Goal: Task Accomplishment & Management: Complete application form

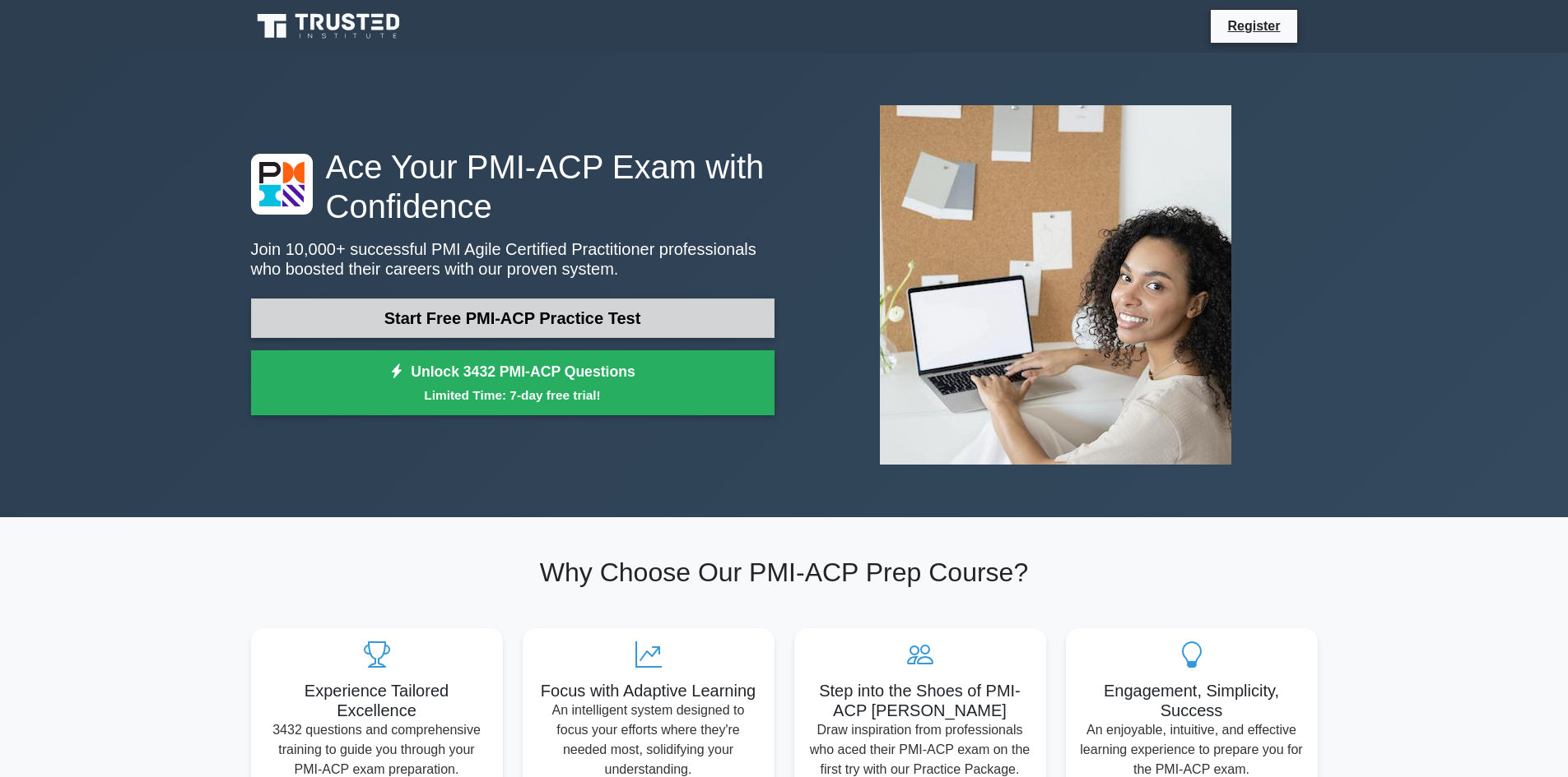
click at [523, 321] on link "Start Free PMI-ACP Practice Test" at bounding box center [512, 318] width 523 height 39
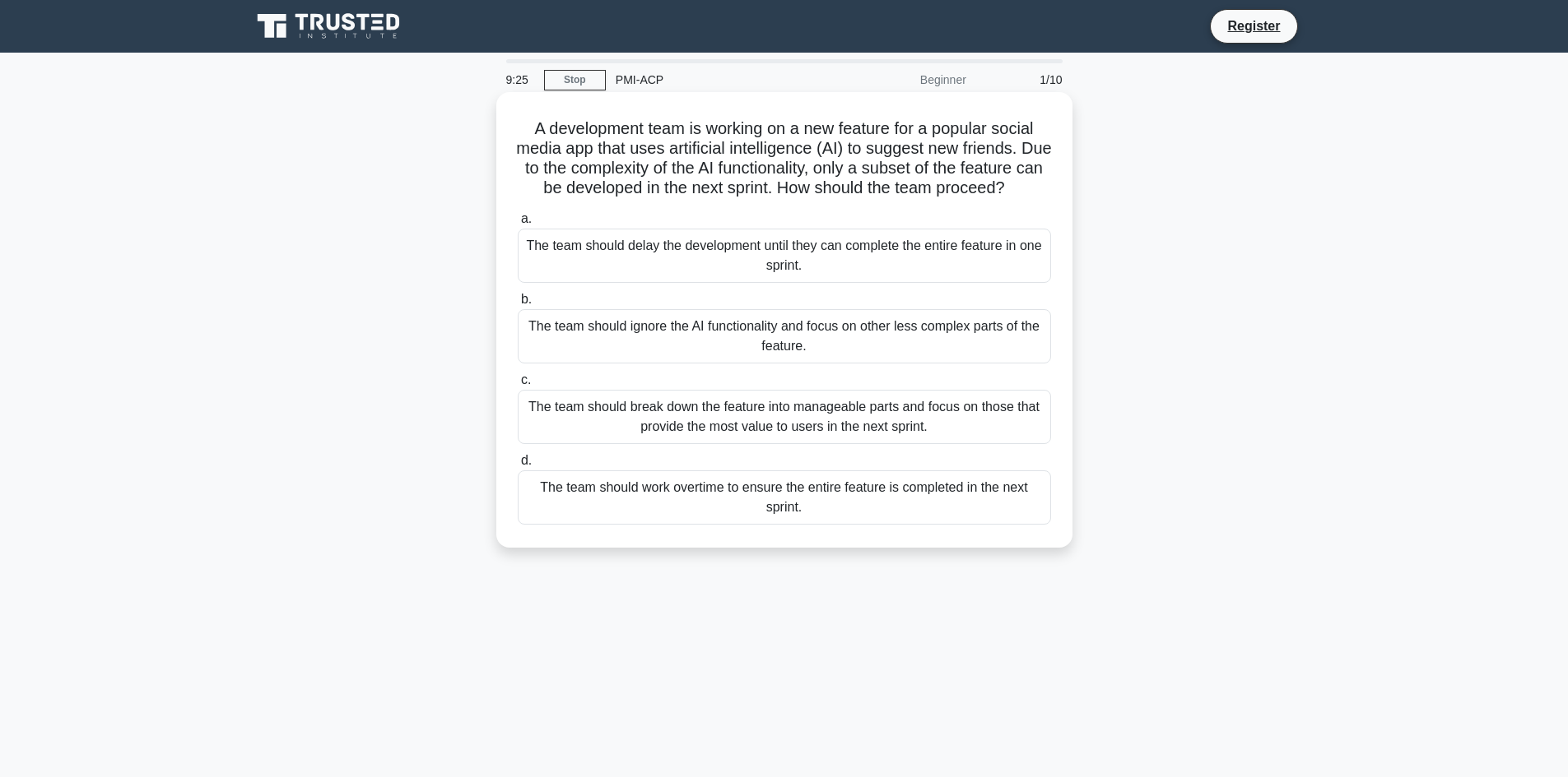
click at [768, 436] on div "The team should break down the feature into manageable parts and focus on those…" at bounding box center [784, 416] width 533 height 54
click at [517, 386] on input "c. The team should break down the feature into manageable parts and focus on th…" at bounding box center [517, 380] width 0 height 10
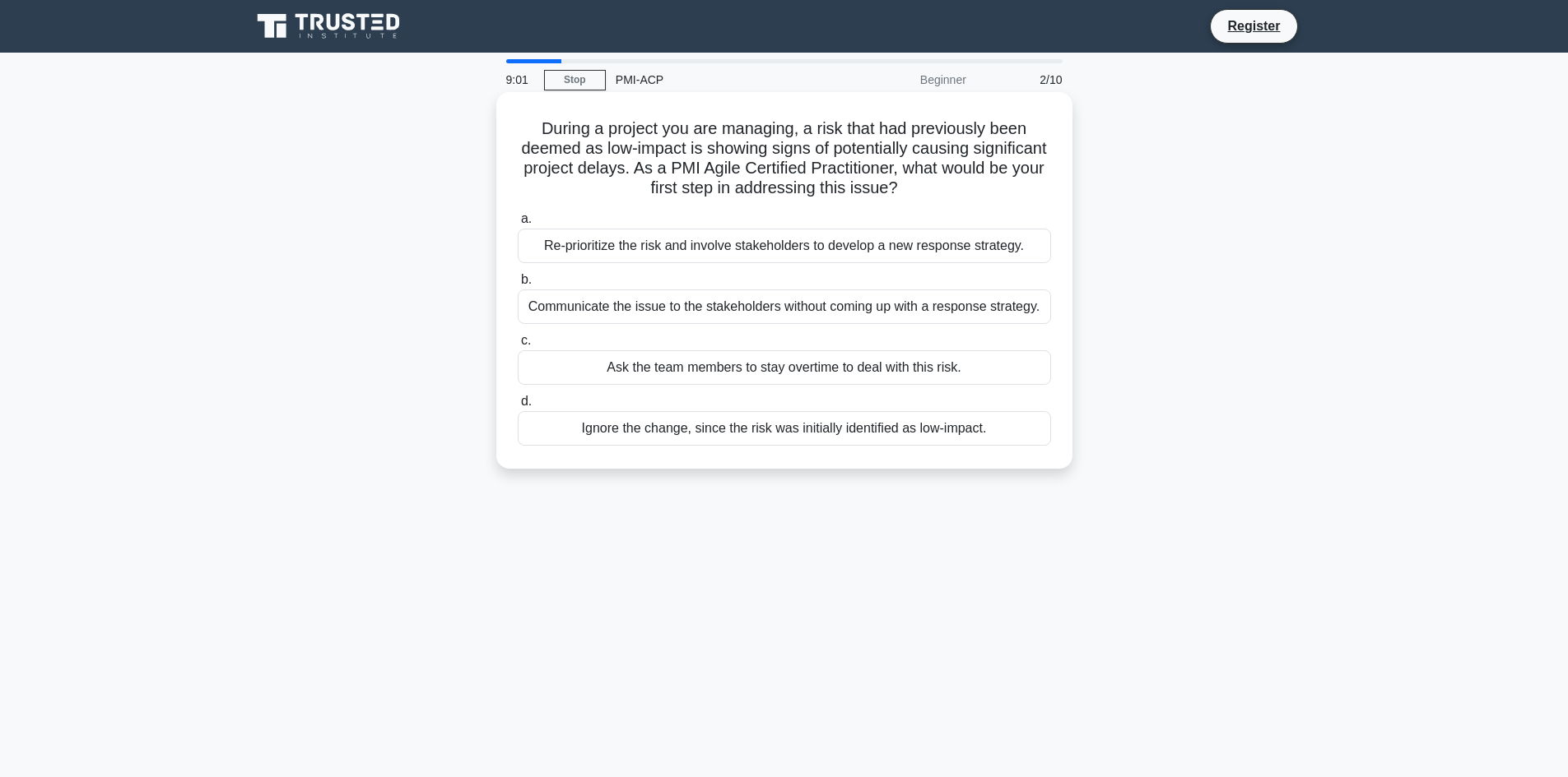
click at [867, 256] on div "Re-prioritize the risk and involve stakeholders to develop a new response strat…" at bounding box center [784, 246] width 533 height 34
click at [517, 225] on input "a. Re-prioritize the risk and involve stakeholders to develop a new response st…" at bounding box center [517, 219] width 0 height 10
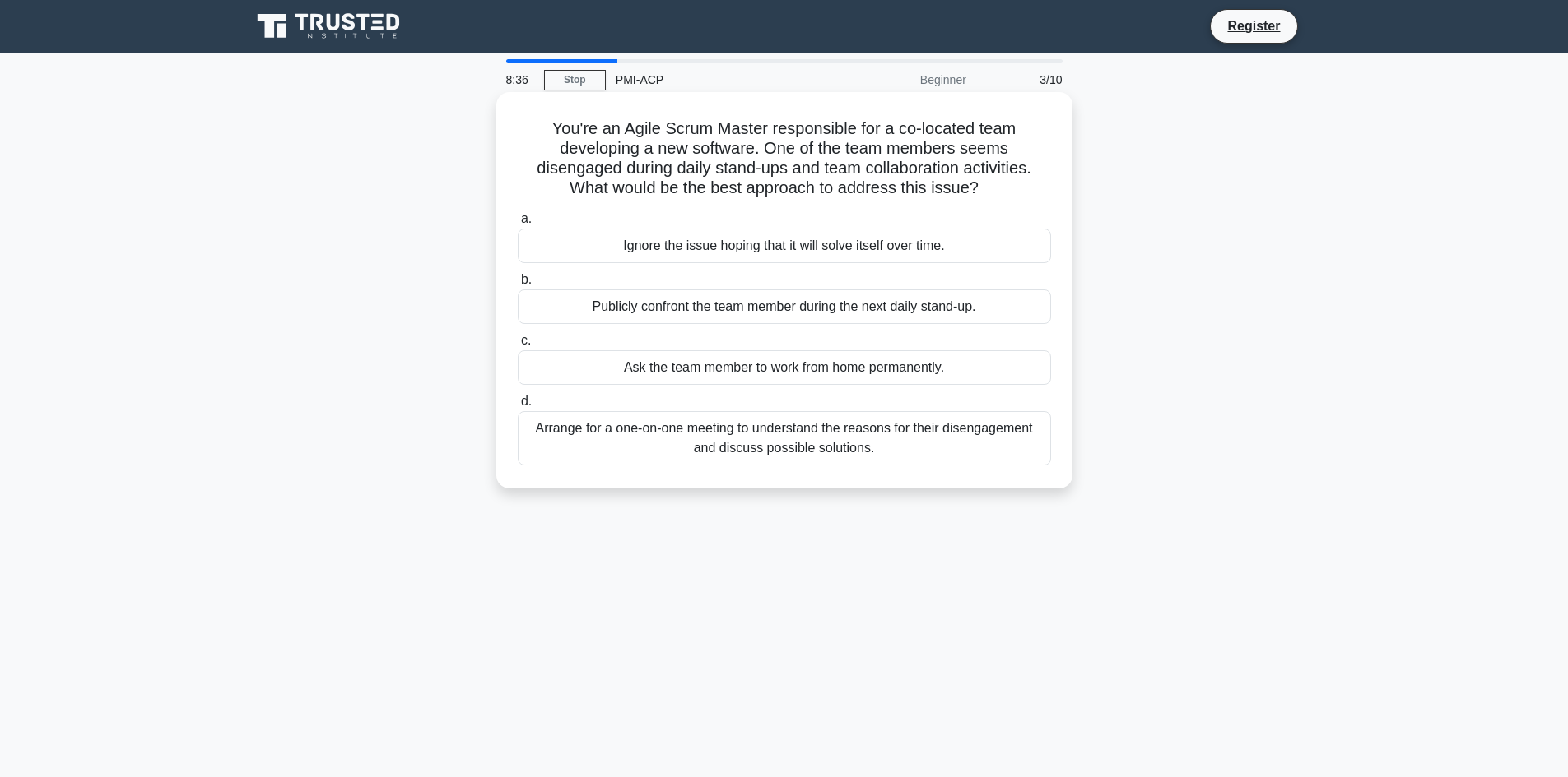
click at [886, 432] on div "Arrange for a one-on-one meeting to understand the reasons for their disengagem…" at bounding box center [784, 438] width 533 height 54
click at [517, 408] on input "d. Arrange for a one-on-one meeting to understand the reasons for their disenga…" at bounding box center [517, 401] width 0 height 10
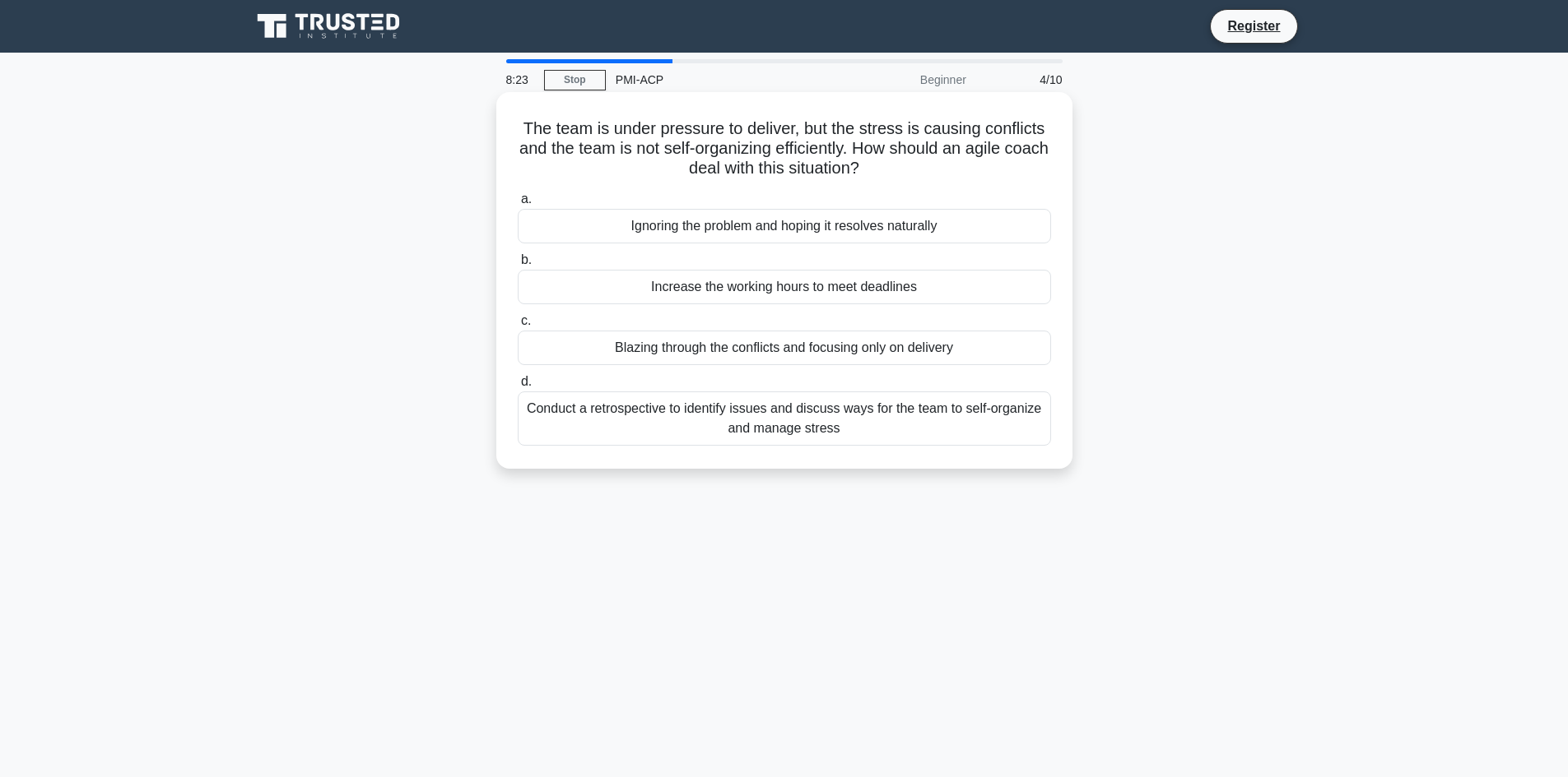
click at [838, 416] on div "Conduct a retrospective to identify issues and discuss ways for the team to sel…" at bounding box center [784, 418] width 533 height 54
click at [517, 388] on input "d. Conduct a retrospective to identify issues and discuss ways for the team to …" at bounding box center [517, 382] width 0 height 10
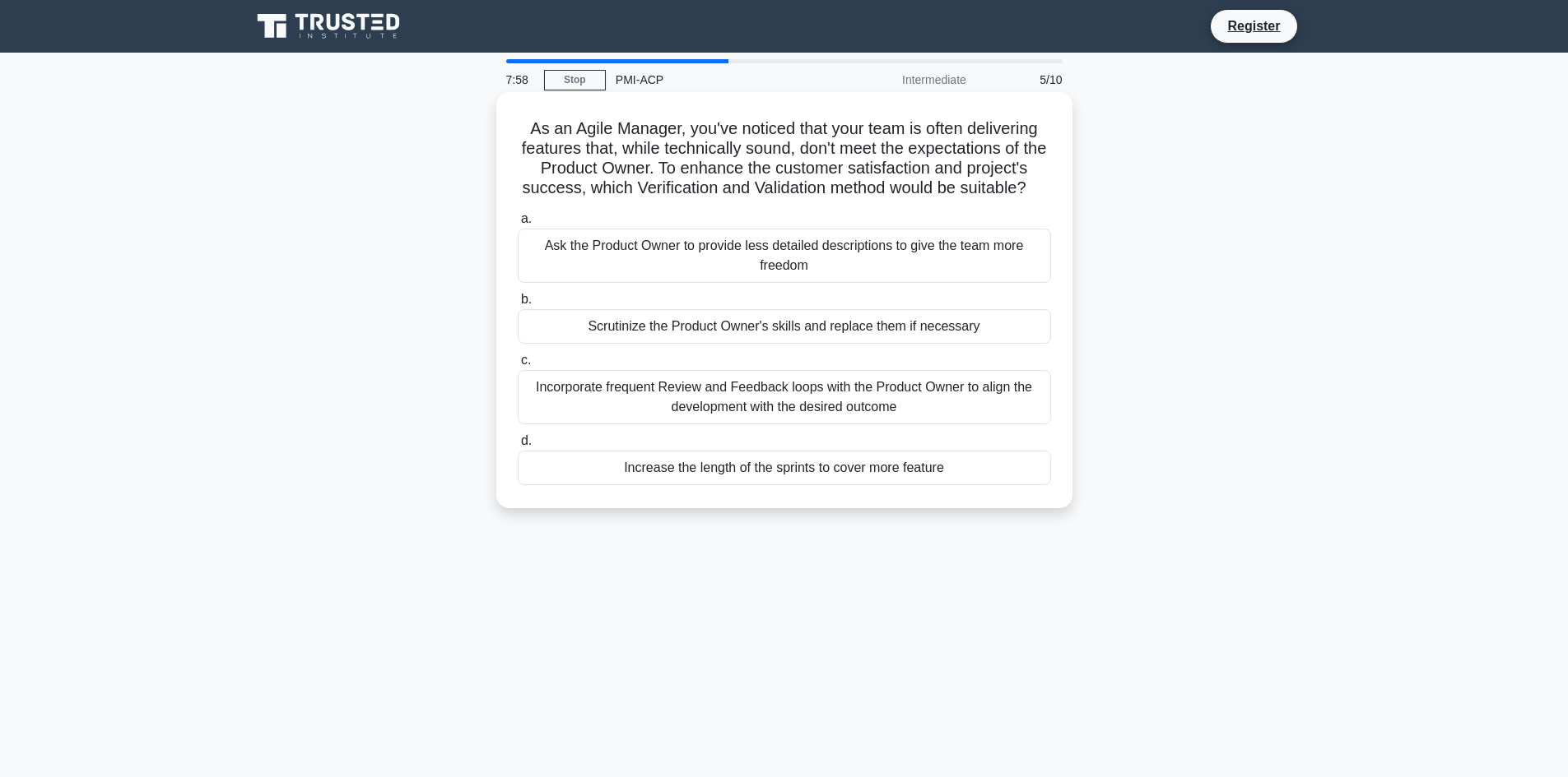
click at [957, 421] on div "Incorporate frequent Review and Feedback loops with the Product Owner to align …" at bounding box center [784, 397] width 533 height 54
click at [517, 366] on input "c. Incorporate frequent Review and Feedback loops with the Product Owner to ali…" at bounding box center [517, 360] width 0 height 10
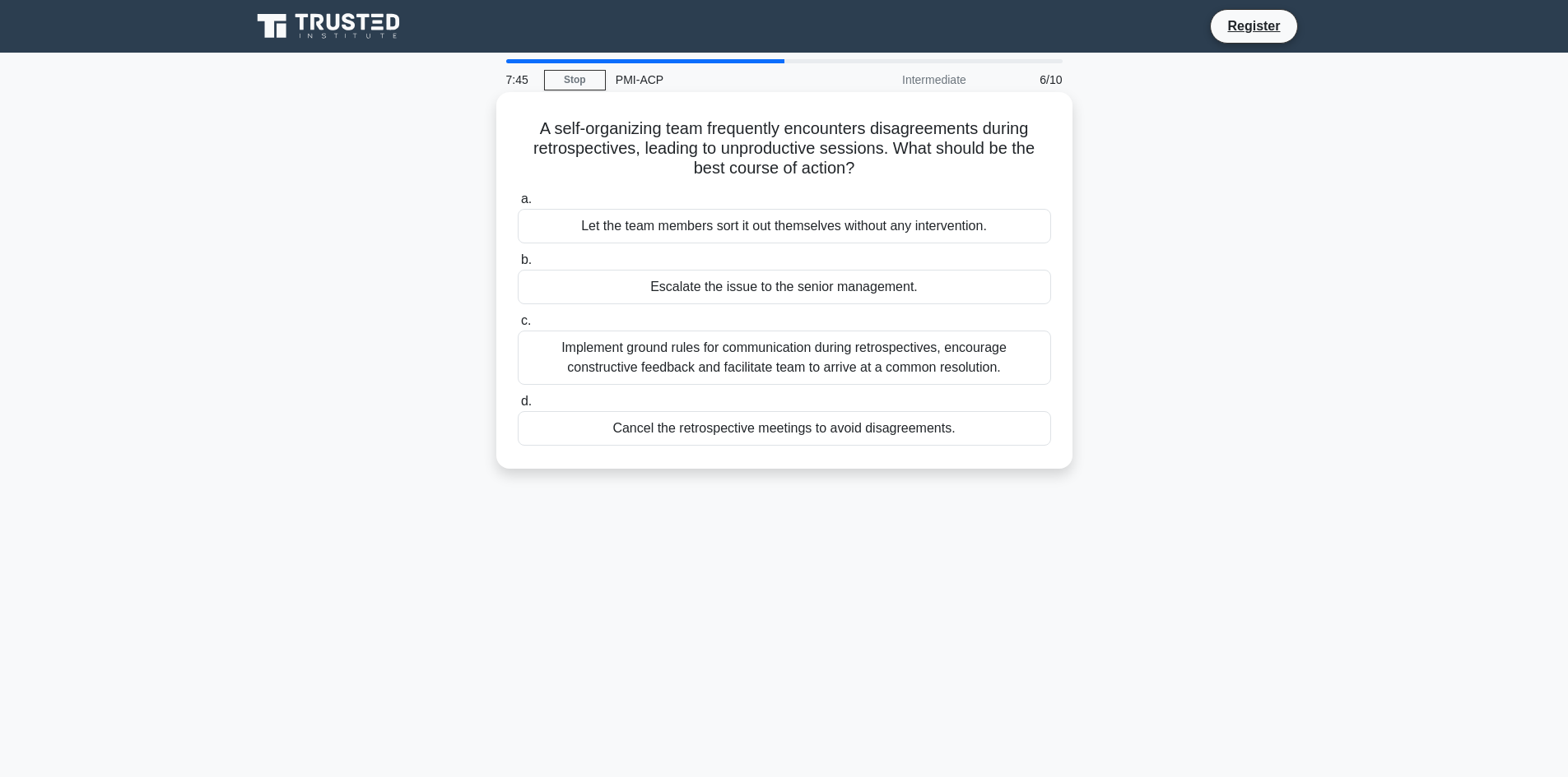
click at [943, 357] on div "Implement ground rules for communication during retrospectives, encourage const…" at bounding box center [784, 357] width 533 height 54
click at [517, 327] on input "c. Implement ground rules for communication during retrospectives, encourage co…" at bounding box center [517, 321] width 0 height 10
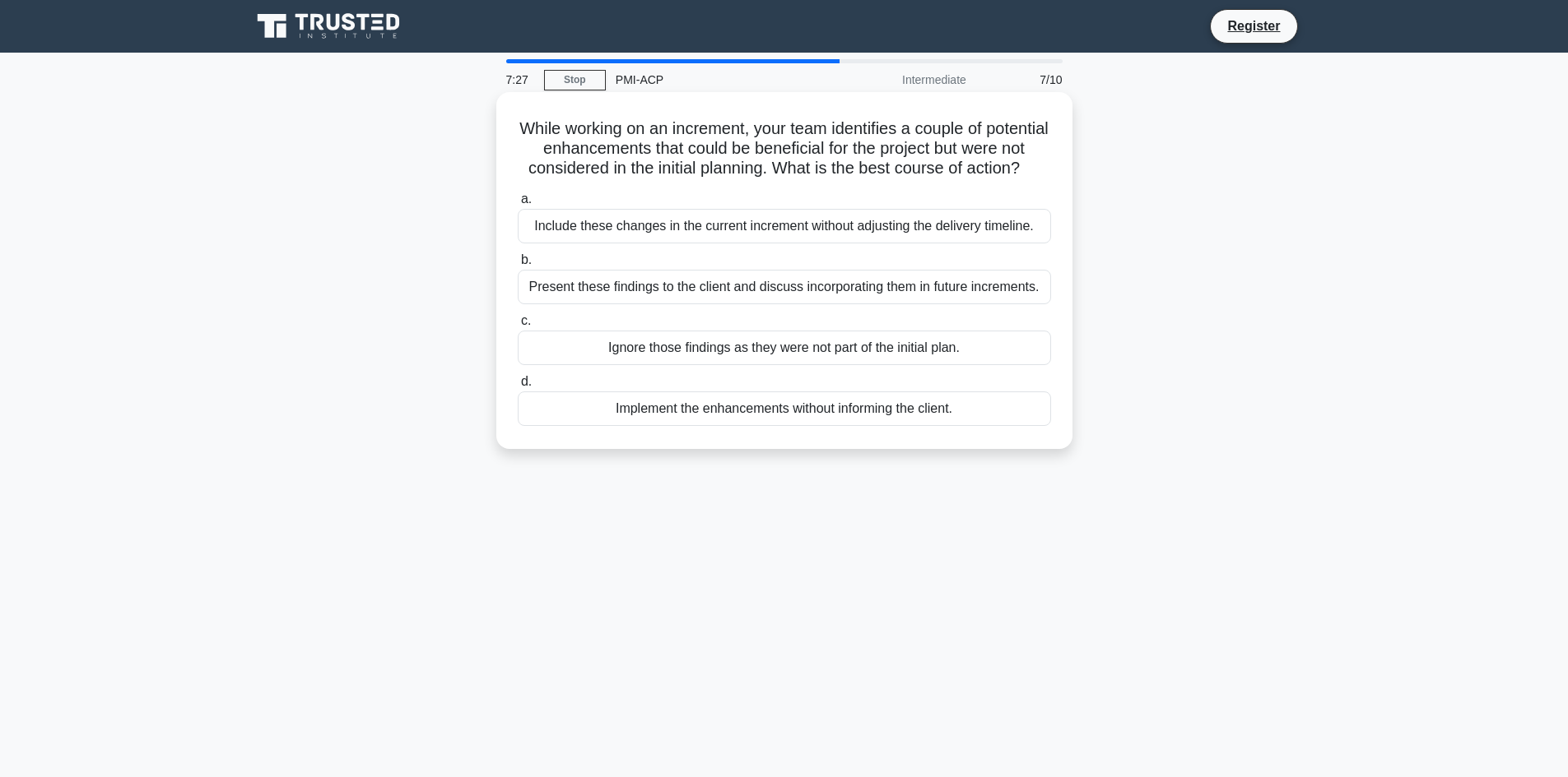
click at [735, 302] on div "Present these findings to the client and discuss incorporating them in future i…" at bounding box center [784, 287] width 533 height 34
click at [517, 266] on input "b. Present these findings to the client and discuss incorporating them in futur…" at bounding box center [517, 260] width 0 height 10
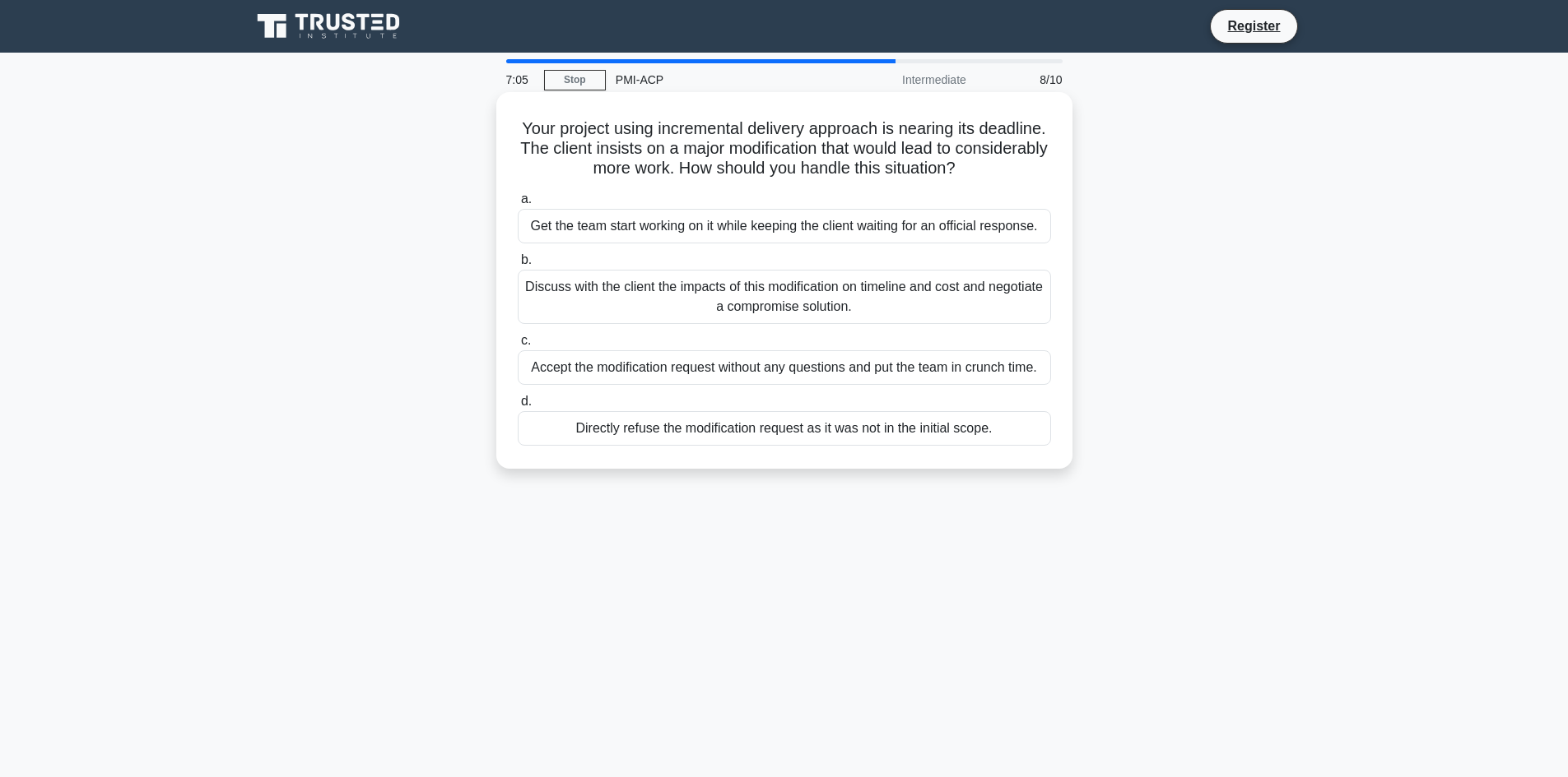
click at [964, 299] on div "Discuss with the client the impacts of this modification on timeline and cost a…" at bounding box center [784, 296] width 533 height 54
click at [517, 266] on input "b. Discuss with the client the impacts of this modification on timeline and cos…" at bounding box center [517, 260] width 0 height 10
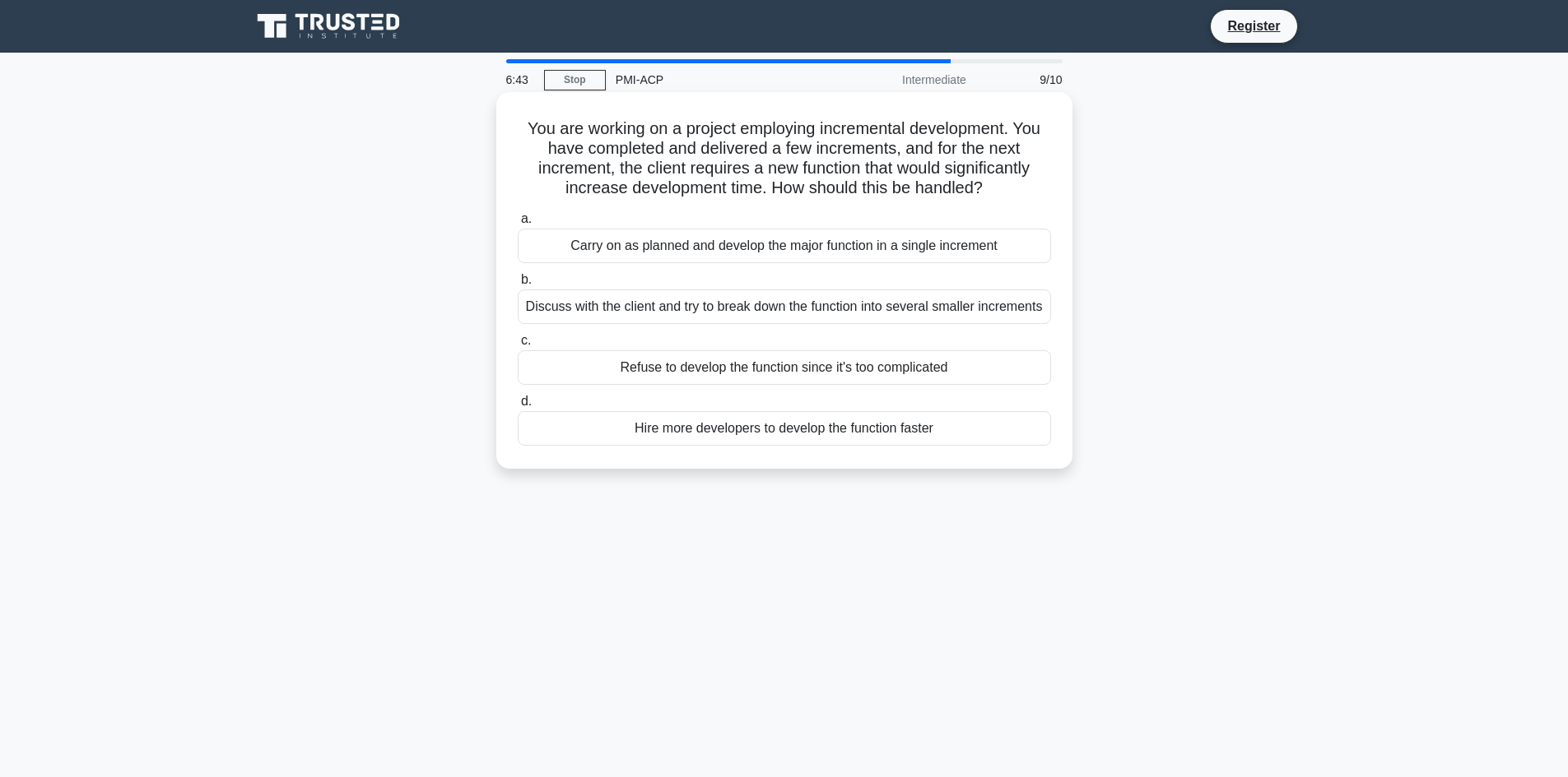
click at [780, 309] on div "Discuss with the client and try to break down the function into several smaller…" at bounding box center [784, 307] width 533 height 34
click at [517, 286] on input "b. Discuss with the client and try to break down the function into several smal…" at bounding box center [517, 280] width 0 height 10
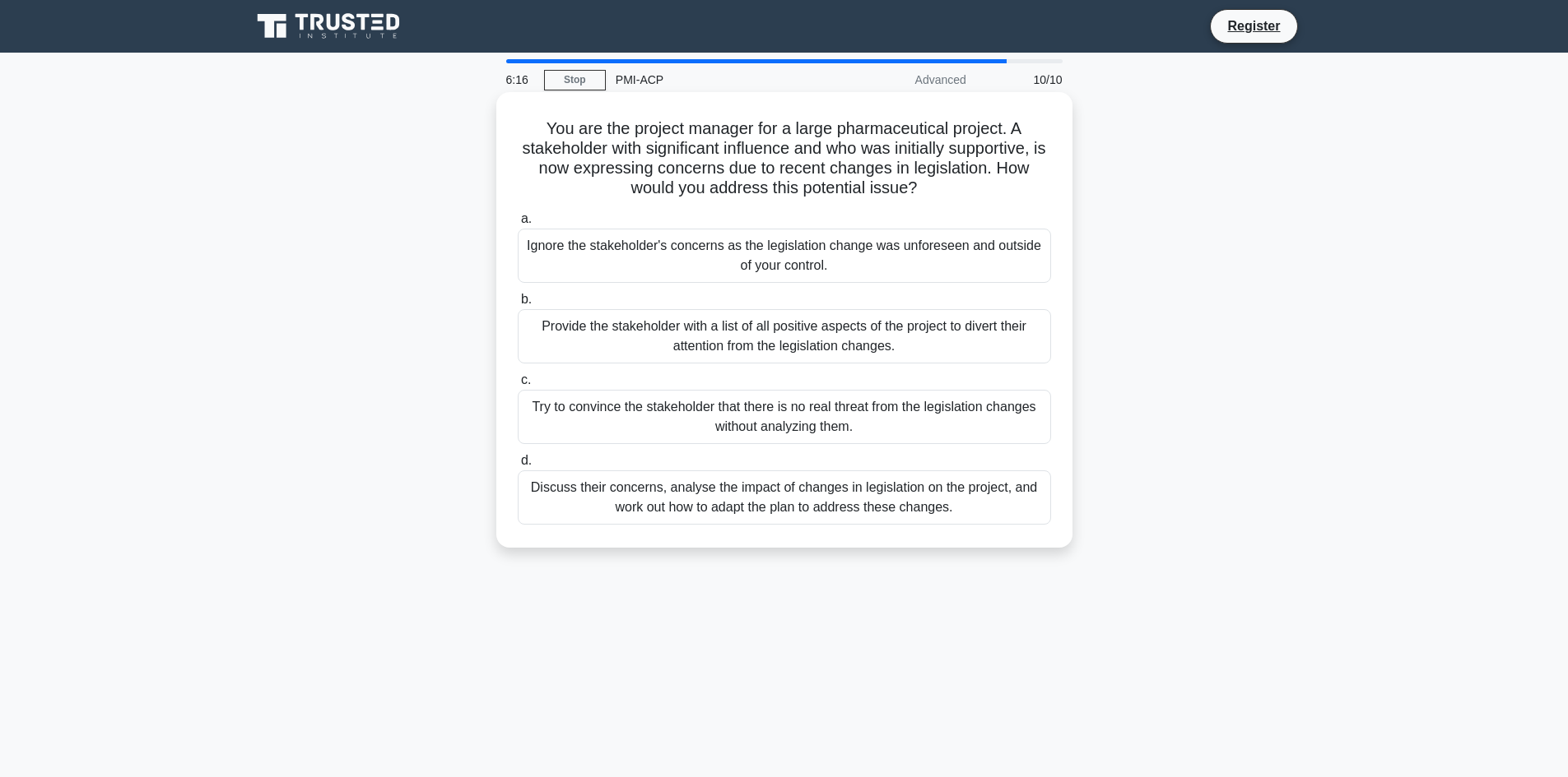
click at [936, 499] on div "Discuss their concerns, analyse the impact of changes in legislation on the pro…" at bounding box center [784, 497] width 533 height 54
click at [517, 467] on input "d. Discuss their concerns, analyse the impact of changes in legislation on the …" at bounding box center [517, 461] width 0 height 10
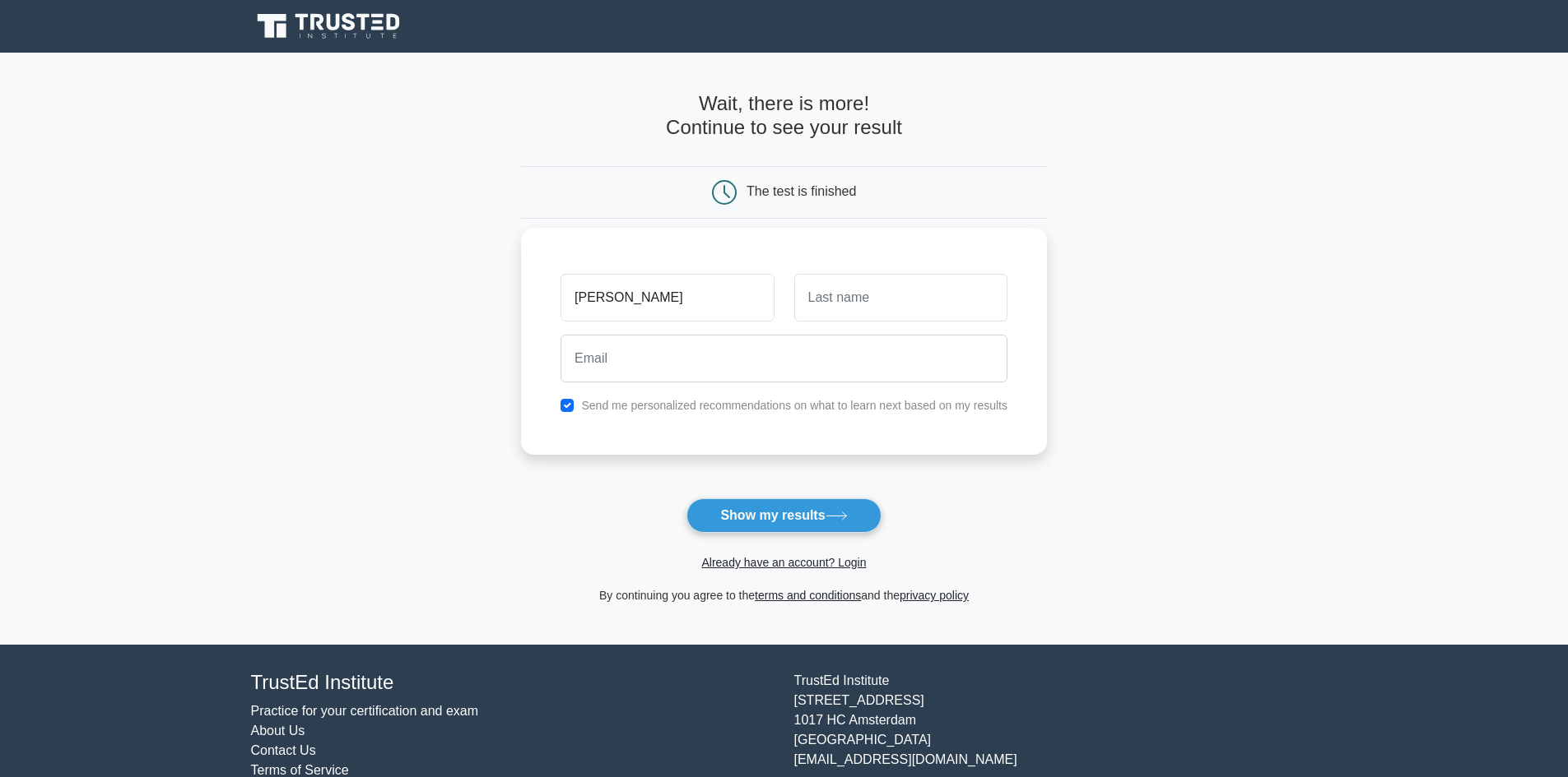
type input "[PERSON_NAME]"
click at [693, 377] on input "email" at bounding box center [783, 359] width 447 height 48
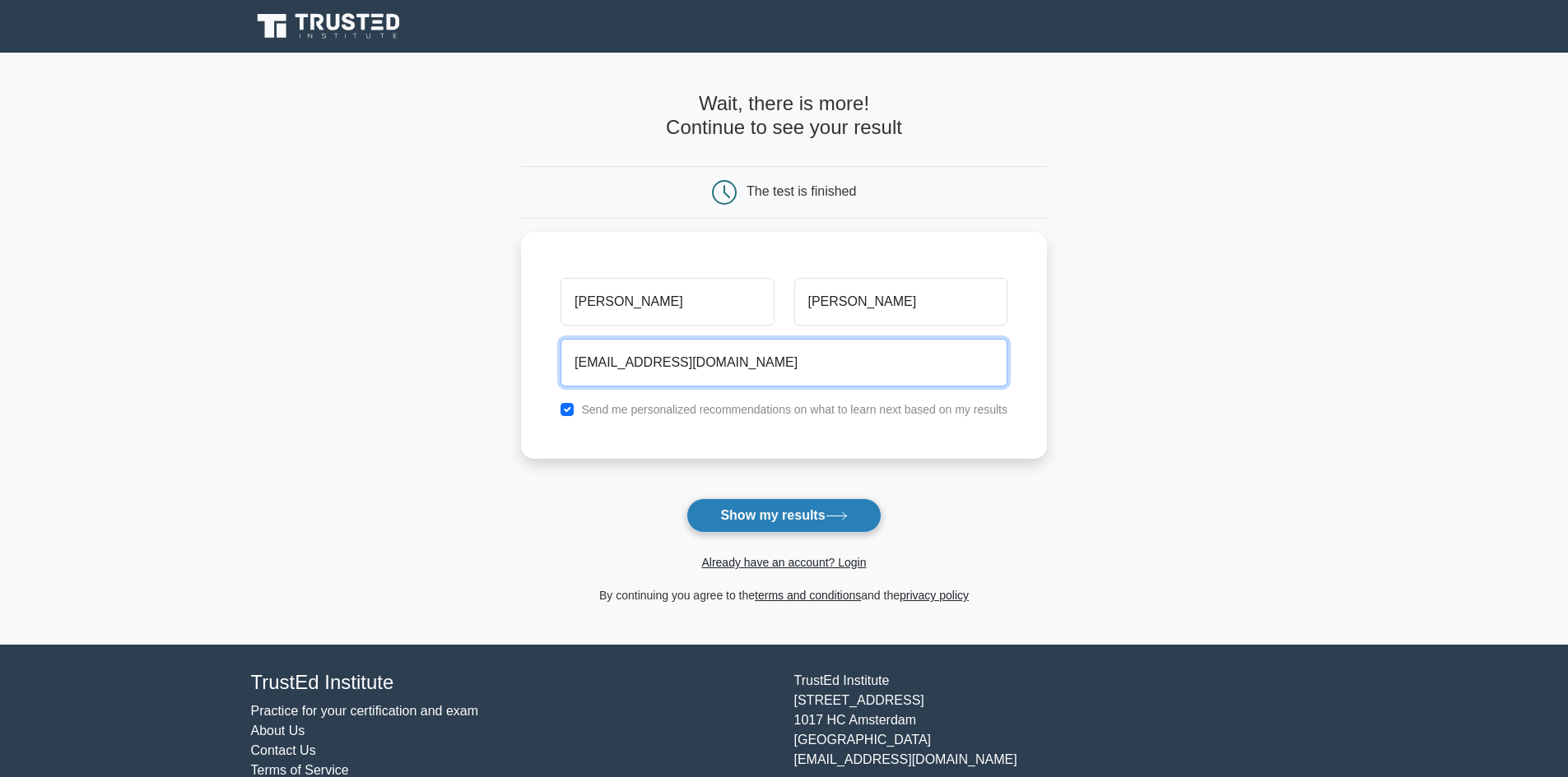
type input "[EMAIL_ADDRESS][DOMAIN_NAME]"
click at [818, 511] on button "Show my results" at bounding box center [783, 515] width 194 height 34
